Goal: Transaction & Acquisition: Obtain resource

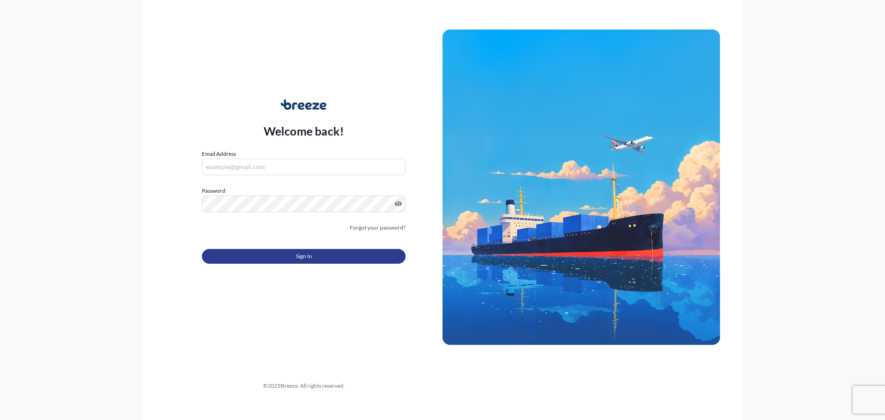
type input "[EMAIL_ADDRESS][DOMAIN_NAME]"
click at [296, 253] on span "Sign In" at bounding box center [304, 256] width 16 height 9
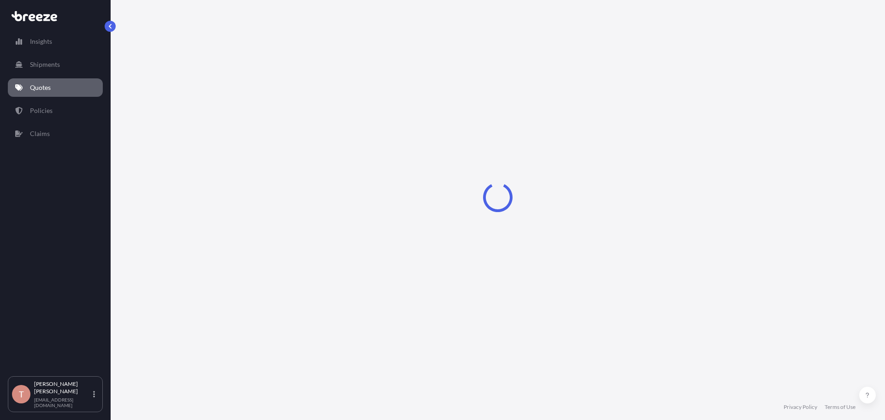
select select "Sea"
select select "1"
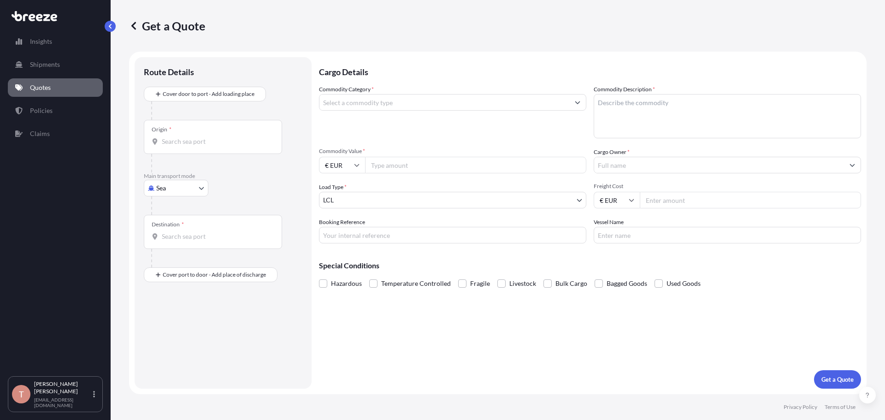
click at [194, 185] on body "Insights Shipments Quotes Policies Claims T [PERSON_NAME] [EMAIL_ADDRESS][DOMAI…" at bounding box center [442, 210] width 885 height 420
click at [173, 244] on span "Road" at bounding box center [168, 245] width 15 height 9
select select "Road"
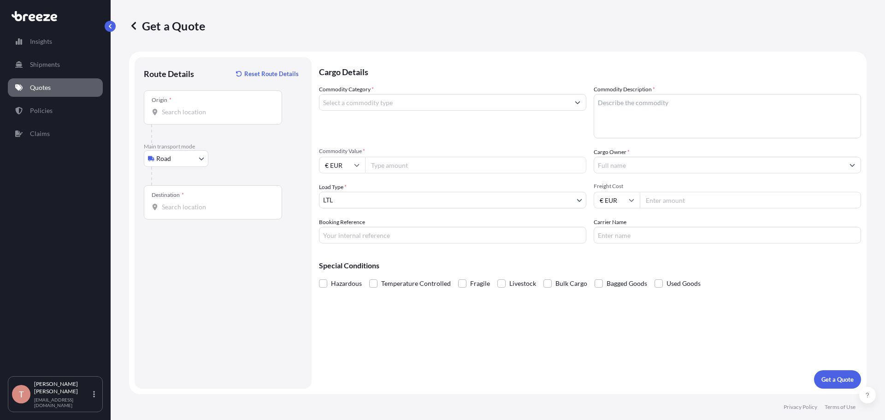
click at [186, 123] on div "Origin *" at bounding box center [213, 107] width 138 height 34
click at [186, 117] on input "Origin *" at bounding box center [216, 111] width 109 height 9
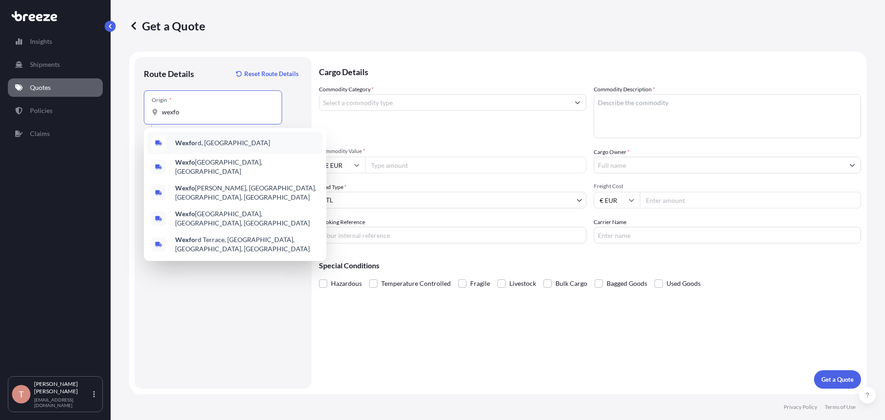
click at [212, 143] on span "Wexfo rd, [GEOGRAPHIC_DATA]" at bounding box center [222, 142] width 95 height 9
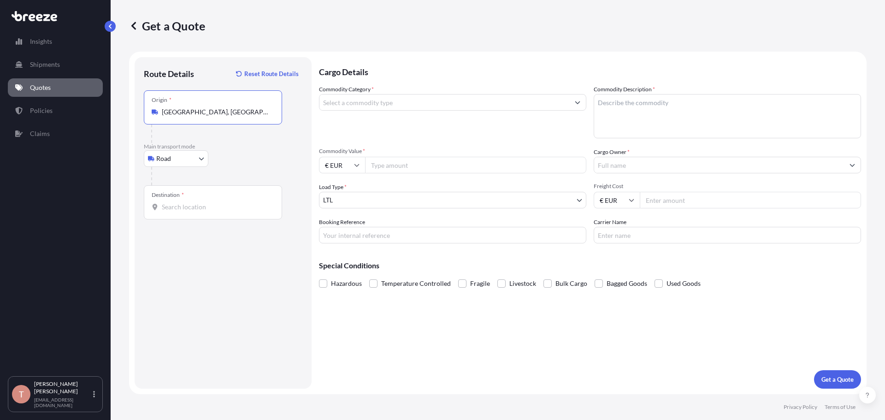
type input "[GEOGRAPHIC_DATA], [GEOGRAPHIC_DATA]"
click at [183, 212] on div "Destination *" at bounding box center [213, 202] width 138 height 34
click at [183, 212] on input "Destination *" at bounding box center [216, 206] width 109 height 9
click at [200, 214] on div "Destination *" at bounding box center [213, 202] width 138 height 34
click at [200, 212] on input "Destination * Please select a destination" at bounding box center [216, 206] width 109 height 9
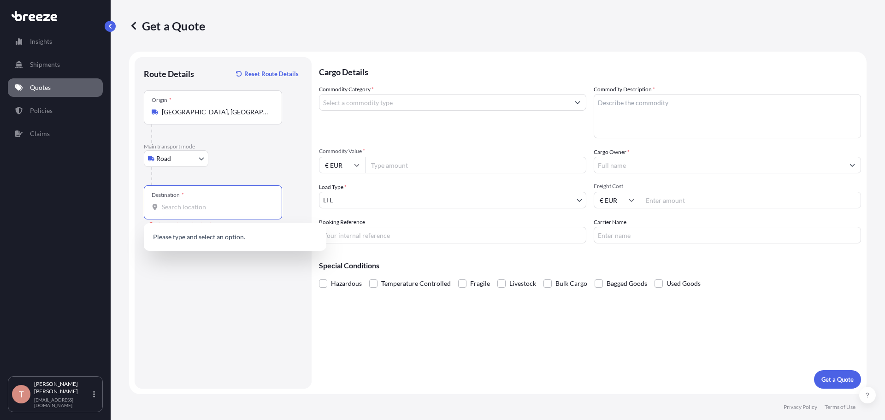
paste input "7330 Brande,"
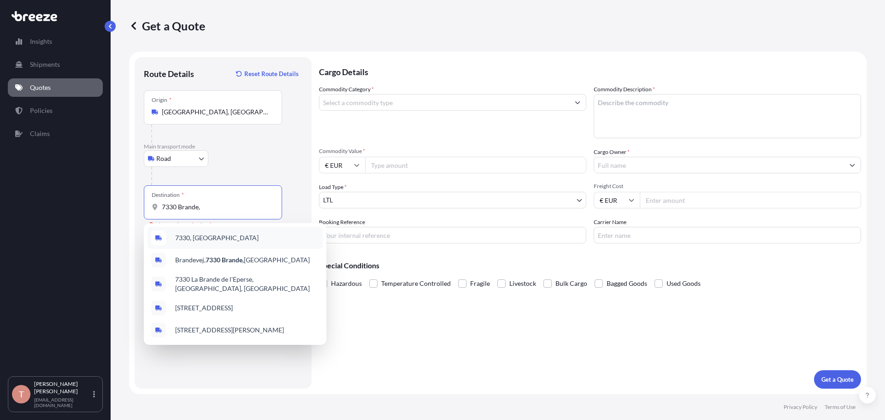
click at [196, 238] on span "7330, [GEOGRAPHIC_DATA]" at bounding box center [216, 237] width 83 height 9
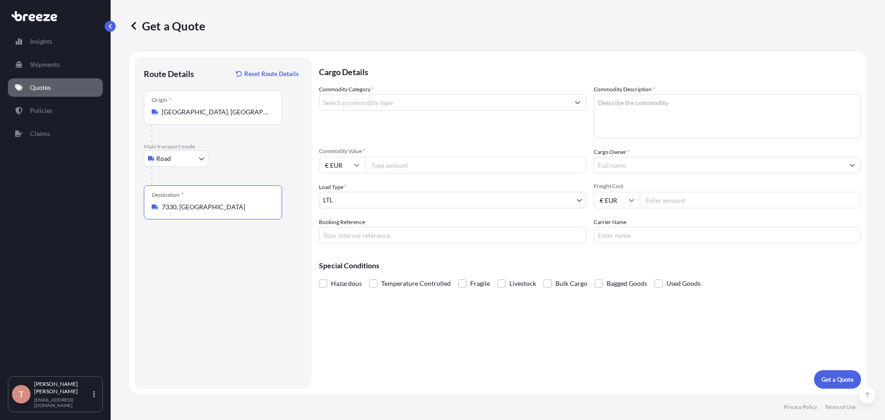
type input "7330, [GEOGRAPHIC_DATA]"
click at [417, 102] on input "Commodity Category *" at bounding box center [444, 102] width 250 height 17
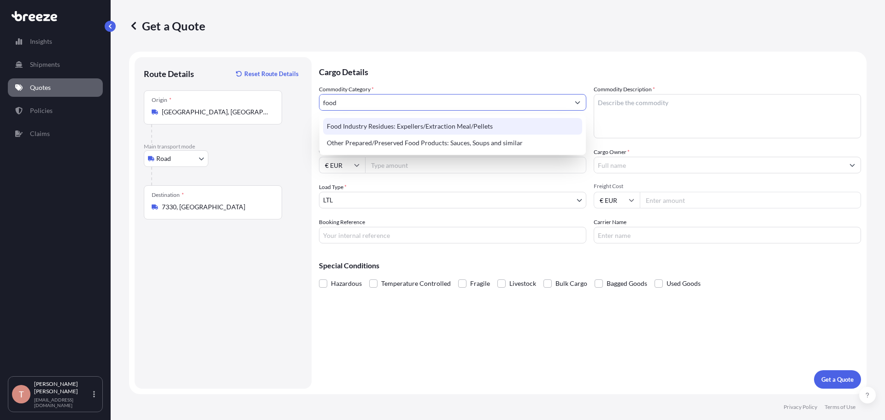
click at [420, 127] on div "Food Industry Residues: Expellers/Extraction Meal/Pellets" at bounding box center [452, 126] width 259 height 17
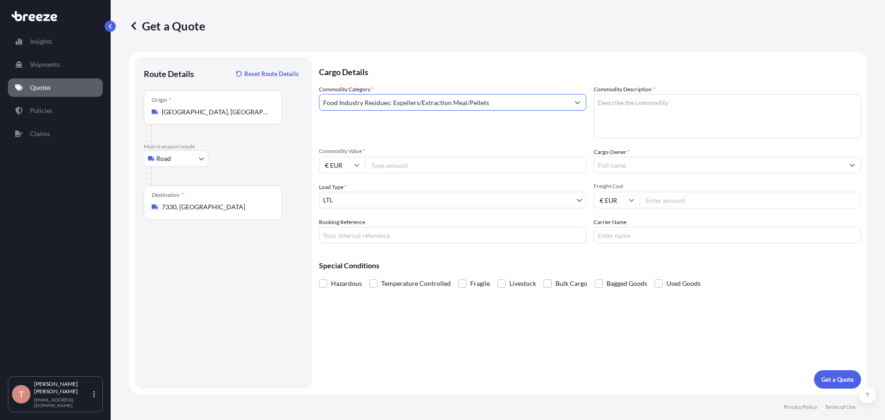
type input "Food Industry Residues: Expellers/Extraction Meal/Pellets"
click at [659, 114] on textarea "Commodity Description *" at bounding box center [727, 116] width 267 height 44
type textarea "whey protein"
click at [405, 168] on input "Commodity Value *" at bounding box center [475, 165] width 221 height 17
click at [629, 165] on input "Cargo Owner *" at bounding box center [719, 165] width 250 height 17
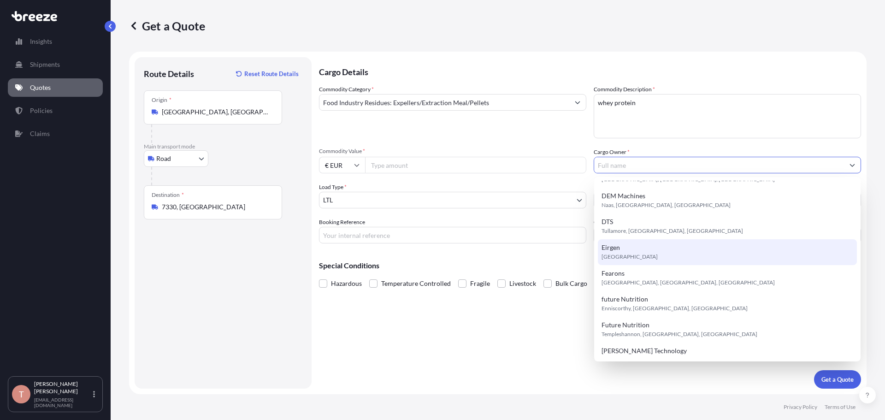
scroll to position [92, 0]
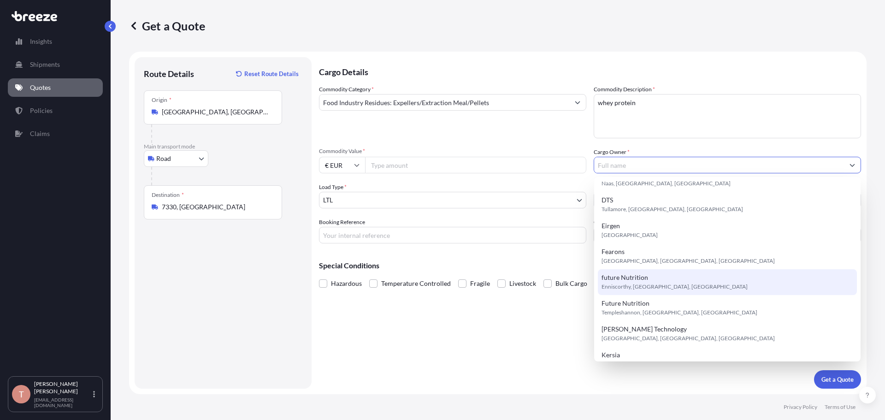
click at [623, 283] on span "Enniscorthy, [GEOGRAPHIC_DATA], [GEOGRAPHIC_DATA]" at bounding box center [674, 286] width 146 height 9
type input "future Nutrition"
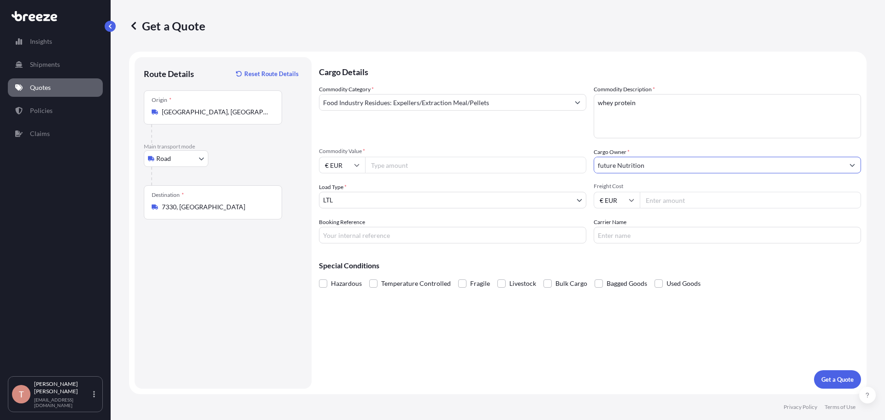
click at [669, 198] on input "Freight Cost" at bounding box center [750, 200] width 221 height 17
type input "1855"
click at [410, 160] on input "Commodity Value *" at bounding box center [475, 165] width 221 height 17
type input "80000"
click at [841, 376] on p "Get a Quote" at bounding box center [837, 379] width 32 height 9
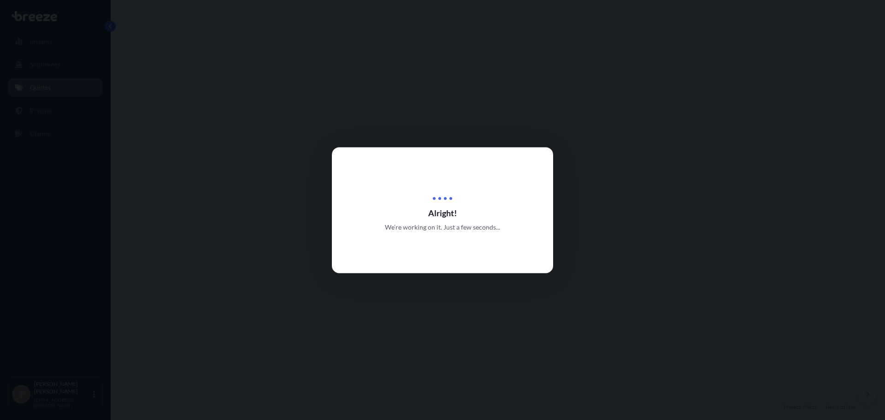
select select "Road"
select select "1"
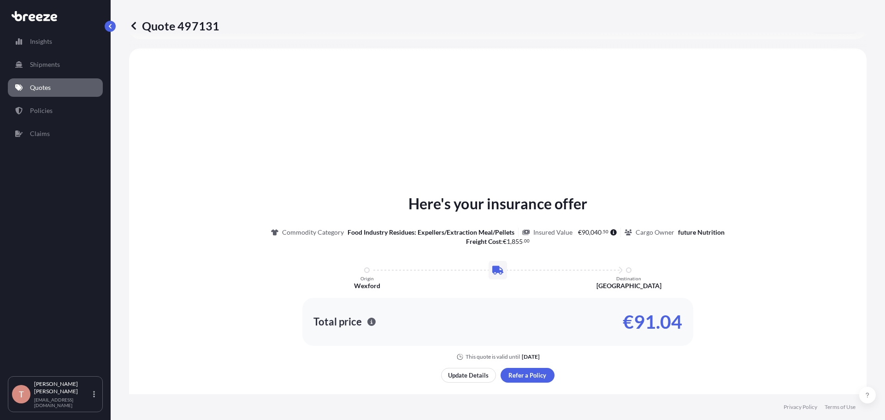
scroll to position [277, 0]
